Goal: Register for event/course

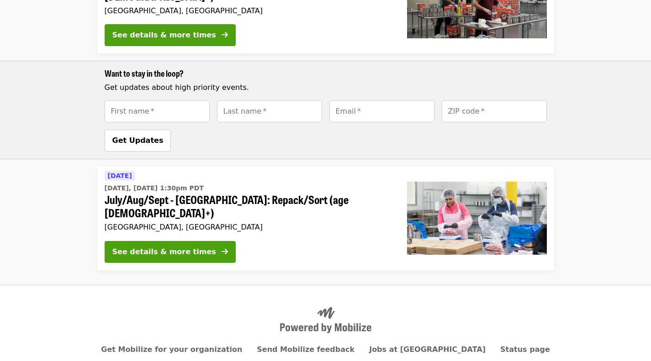
scroll to position [378, 0]
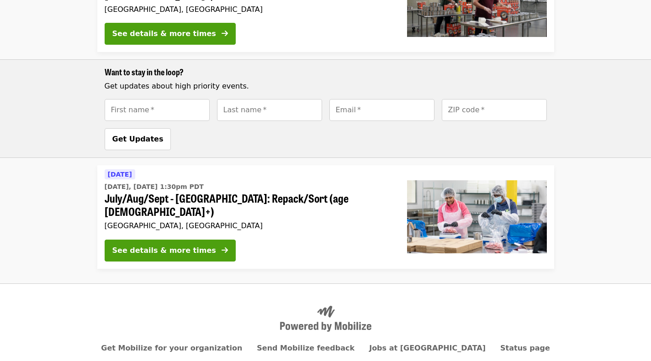
click at [192, 245] on div "See details & more times" at bounding box center [164, 250] width 104 height 11
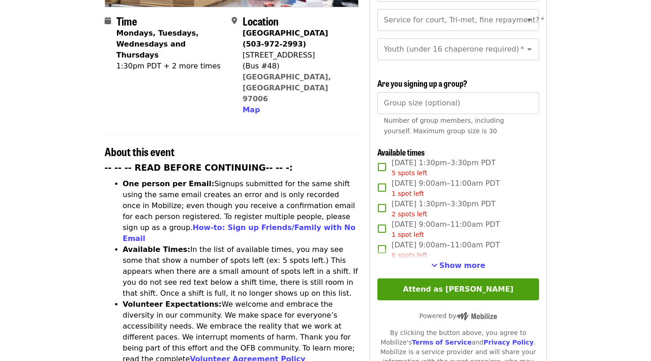
scroll to position [235, 0]
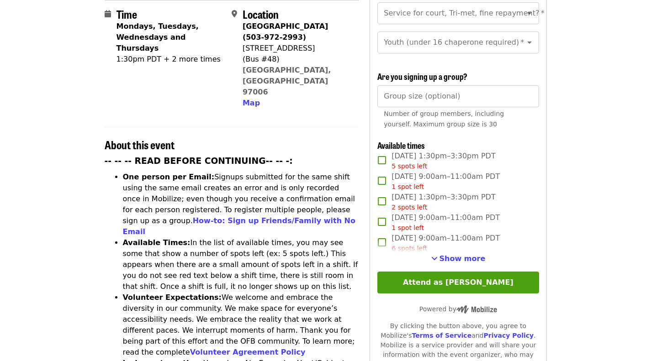
click at [479, 257] on span "Show more" at bounding box center [462, 258] width 46 height 9
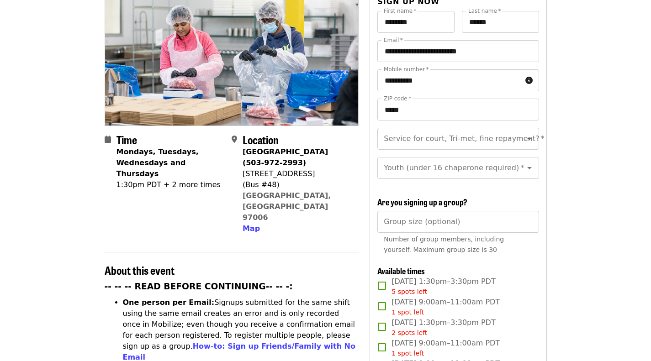
scroll to position [0, 0]
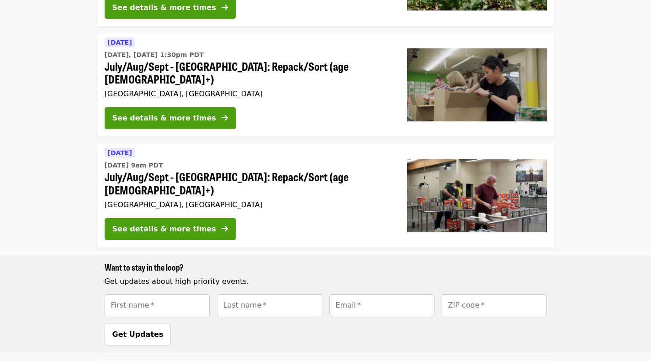
scroll to position [184, 0]
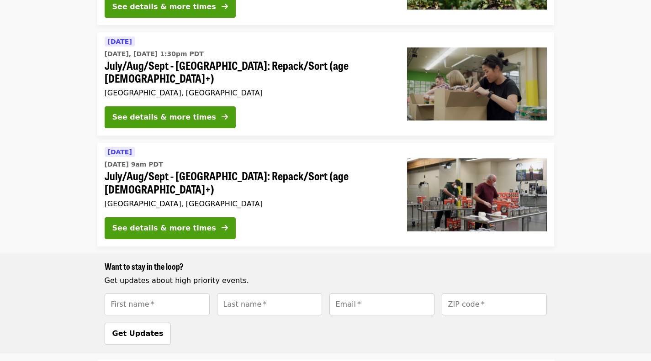
click at [184, 223] on div "See details & more times" at bounding box center [164, 228] width 104 height 11
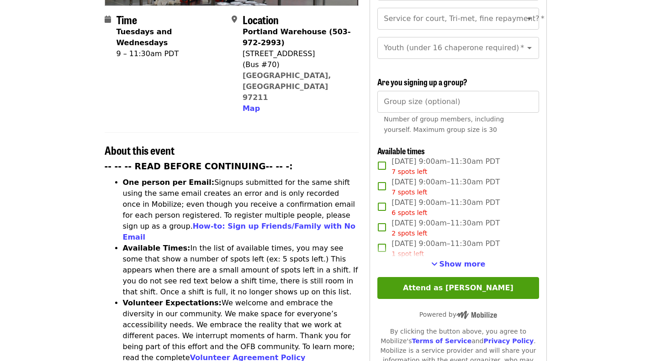
click at [515, 288] on button "Attend as [PERSON_NAME]" at bounding box center [457, 288] width 161 height 22
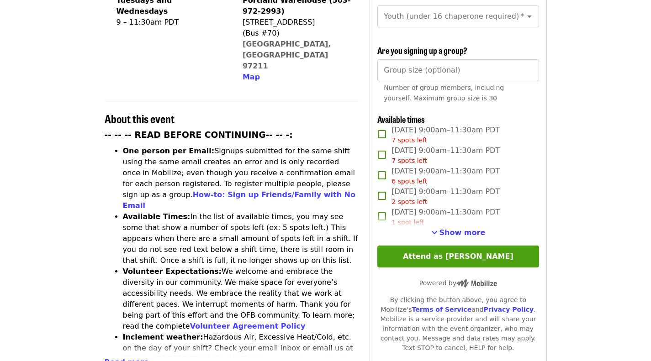
scroll to position [265, 0]
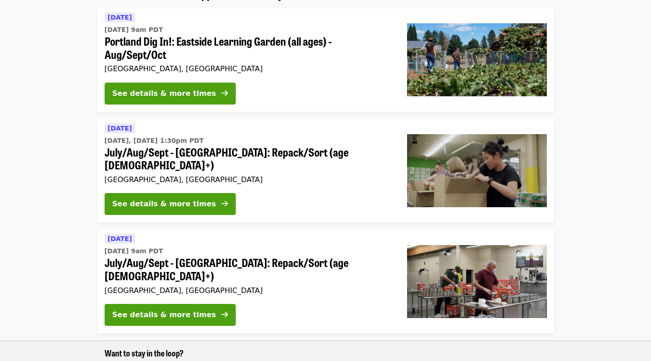
scroll to position [93, 0]
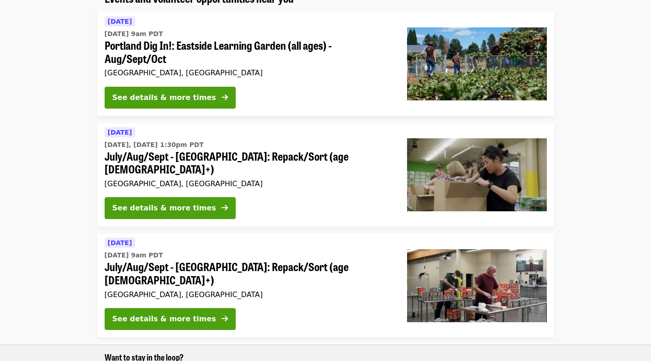
click at [182, 201] on button "See details & more times" at bounding box center [170, 208] width 131 height 22
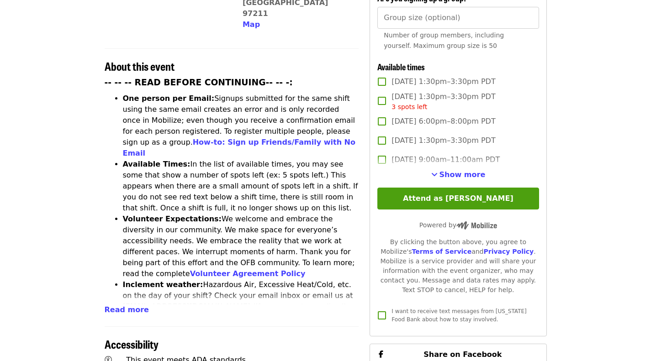
click at [562, 241] on article "July/Aug/Sept - Portland: Repack/Sort (age 8+) Highest Priority Volunteer Shift…" at bounding box center [325, 210] width 651 height 969
click at [509, 203] on button "Attend as [PERSON_NAME]" at bounding box center [457, 199] width 161 height 22
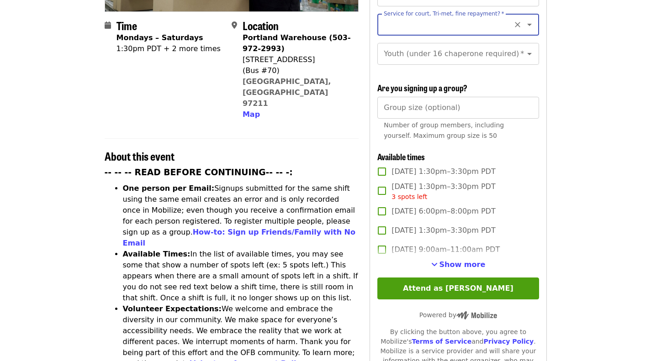
click at [475, 265] on span "Show more" at bounding box center [462, 264] width 46 height 9
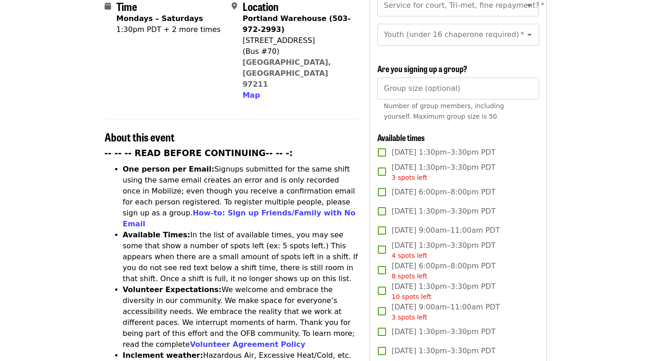
scroll to position [0, 0]
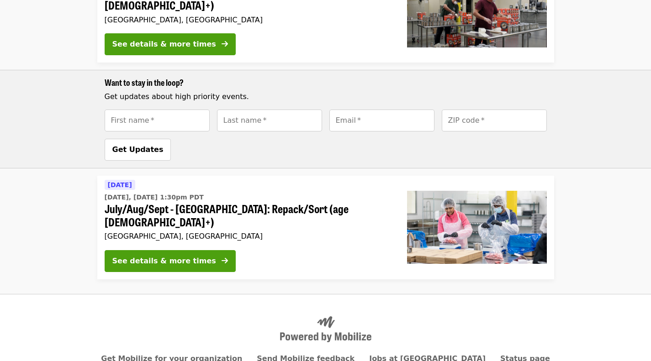
scroll to position [378, 0]
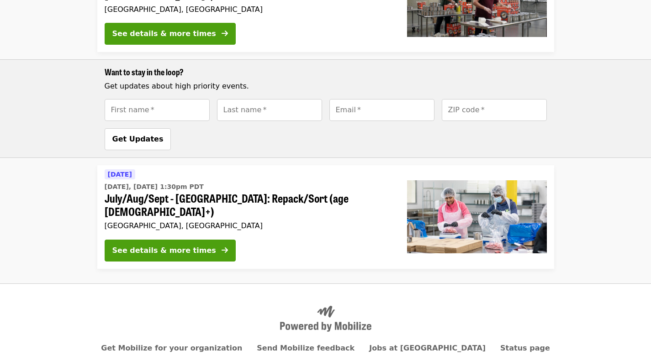
click at [137, 240] on button "See details & more times" at bounding box center [170, 251] width 131 height 22
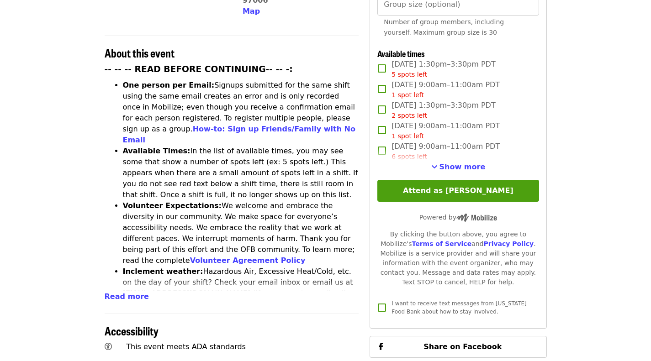
scroll to position [327, 0]
click at [448, 167] on span "Show more" at bounding box center [462, 166] width 46 height 9
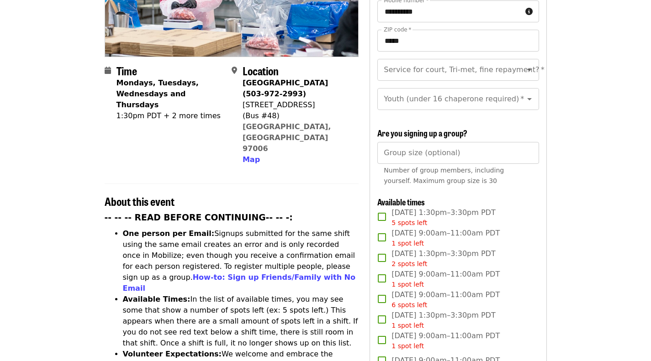
scroll to position [0, 0]
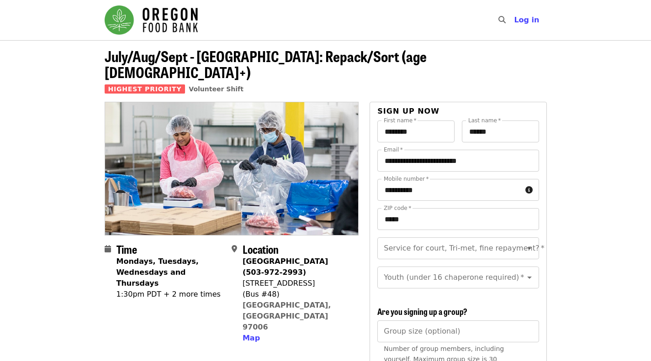
click at [530, 17] on span "Log in" at bounding box center [526, 20] width 25 height 9
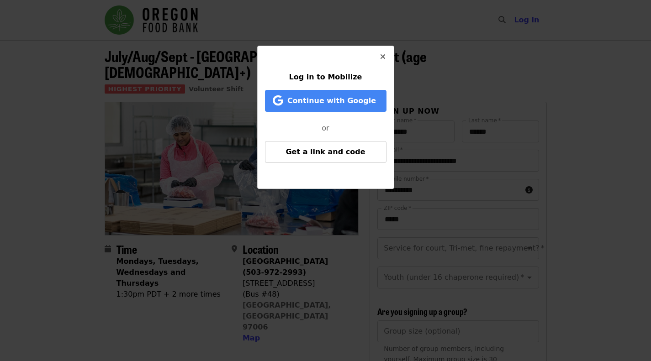
click at [383, 55] on icon "times icon" at bounding box center [382, 57] width 5 height 9
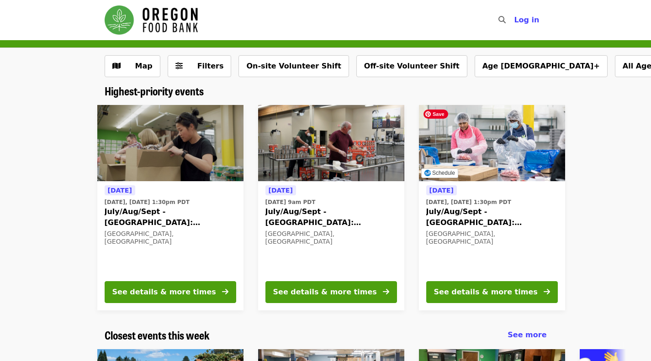
click at [535, 20] on span "Log in" at bounding box center [526, 20] width 25 height 9
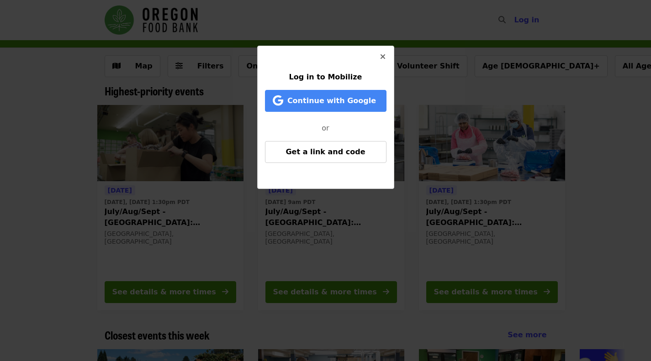
click at [384, 59] on icon "times icon" at bounding box center [382, 57] width 5 height 9
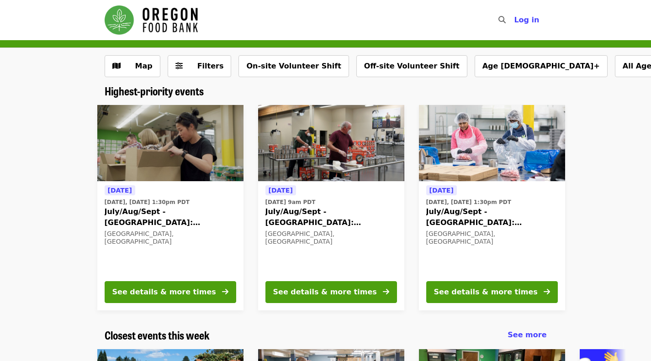
click at [530, 23] on span "Log in" at bounding box center [526, 20] width 25 height 9
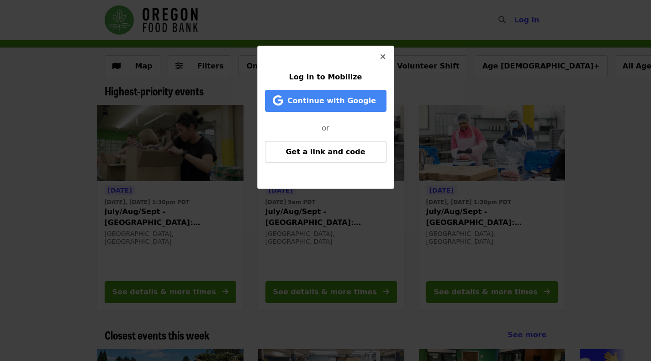
click at [321, 151] on span "Get a link and code" at bounding box center [324, 151] width 79 height 9
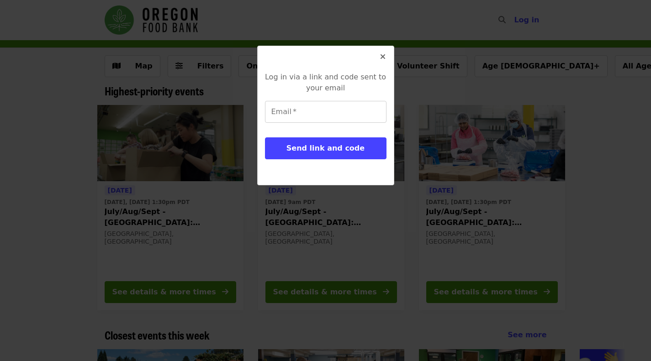
click at [300, 112] on input "Email   *" at bounding box center [325, 112] width 121 height 22
type input "**********"
click at [329, 155] on button "Send link and code" at bounding box center [325, 148] width 121 height 22
